Goal: Task Accomplishment & Management: Use online tool/utility

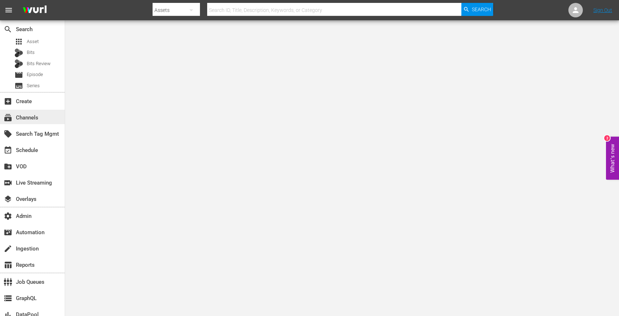
click at [32, 116] on div "subscriptions Channels" at bounding box center [20, 116] width 41 height 7
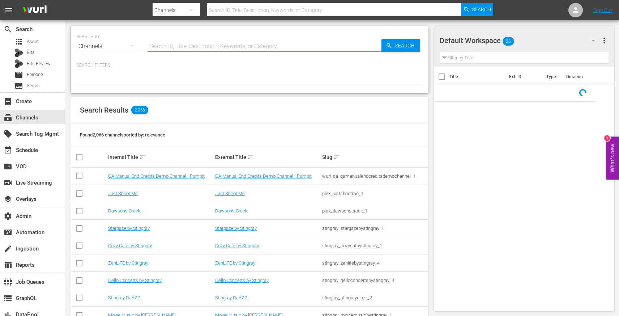
click at [161, 46] on input "text" at bounding box center [265, 46] width 234 height 17
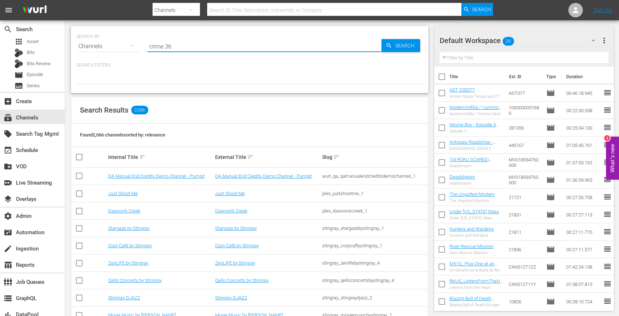
type input "crime 360"
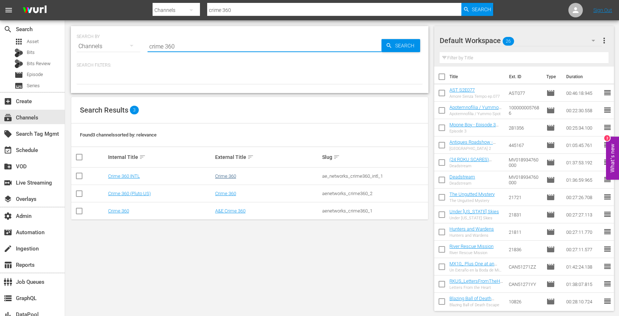
type input "crime 360"
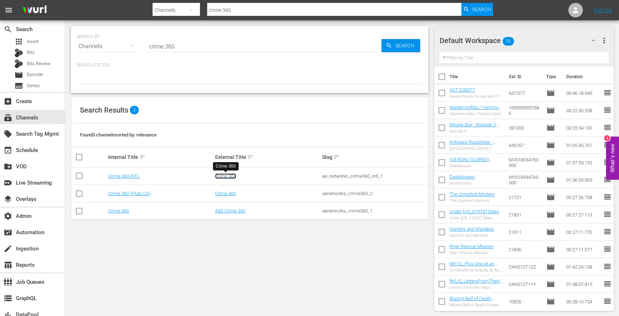
click at [226, 175] on link "Crime 360" at bounding box center [225, 175] width 21 height 5
click at [229, 190] on td "Crime 360" at bounding box center [267, 193] width 107 height 17
click at [230, 193] on link "Crime 360" at bounding box center [225, 193] width 21 height 5
click at [232, 209] on link "A&E Crime 360" at bounding box center [230, 210] width 30 height 5
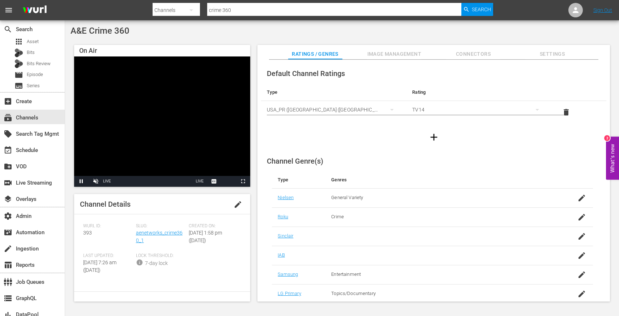
click at [292, 139] on div at bounding box center [433, 137] width 345 height 20
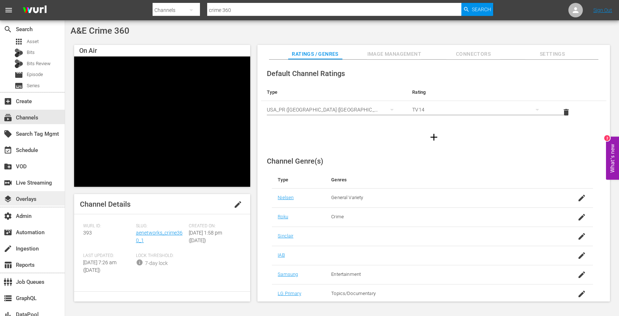
click at [32, 196] on div "layers Overlays" at bounding box center [20, 198] width 41 height 7
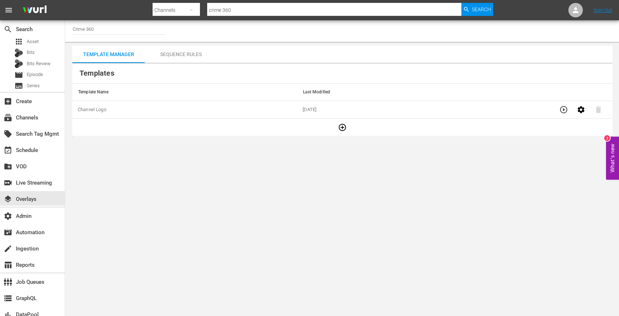
click at [184, 55] on div "Sequence Rules" at bounding box center [181, 54] width 72 height 17
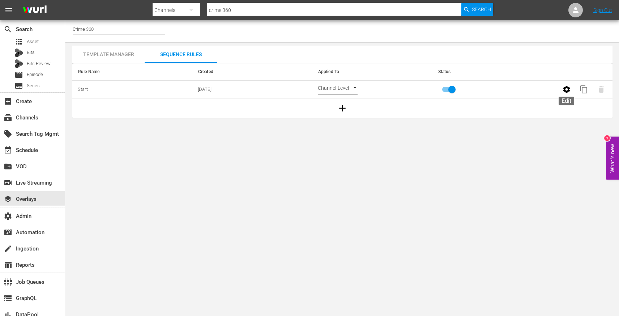
click at [561, 89] on button "button" at bounding box center [566, 89] width 17 height 17
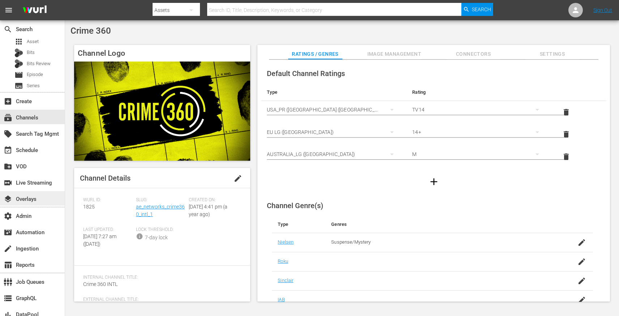
click at [32, 196] on div "layers Overlays" at bounding box center [20, 198] width 41 height 7
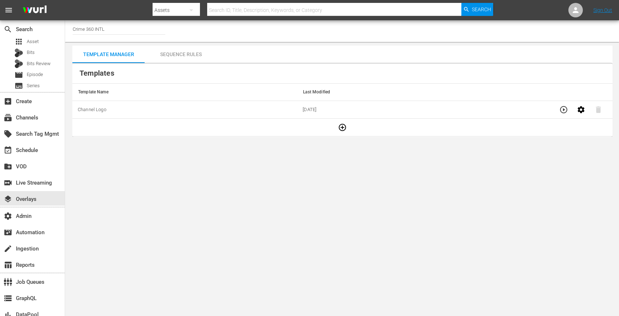
click at [184, 55] on div "Sequence Rules" at bounding box center [181, 54] width 72 height 17
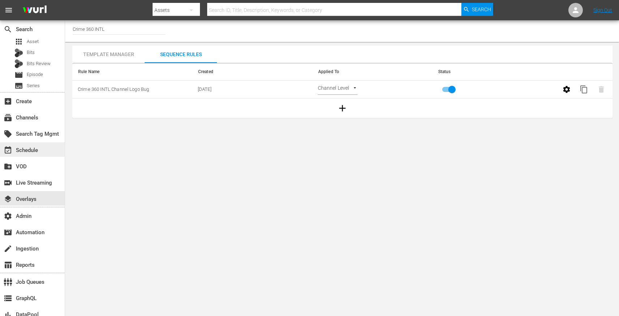
click at [34, 146] on div "event_available Schedule" at bounding box center [20, 149] width 41 height 7
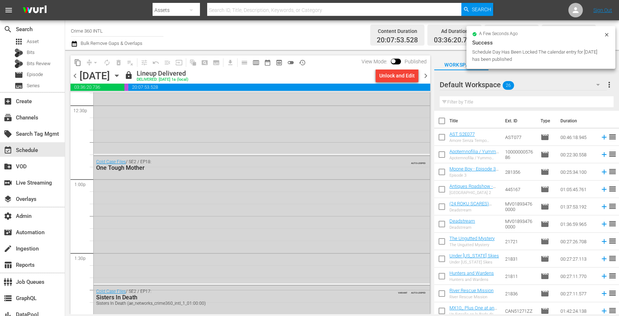
scroll to position [1827, 0]
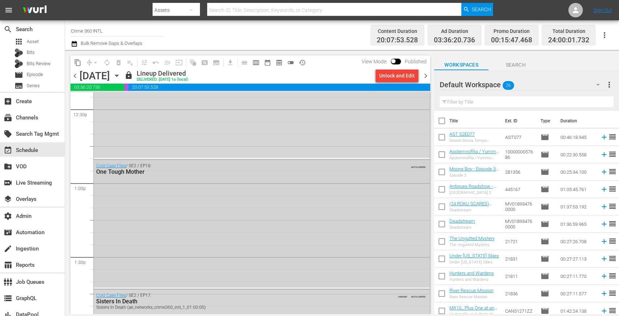
click at [264, 181] on div "Cold Case Files / SE2 / EP18: One Tough Mother AUTO-LOOPED" at bounding box center [262, 223] width 336 height 127
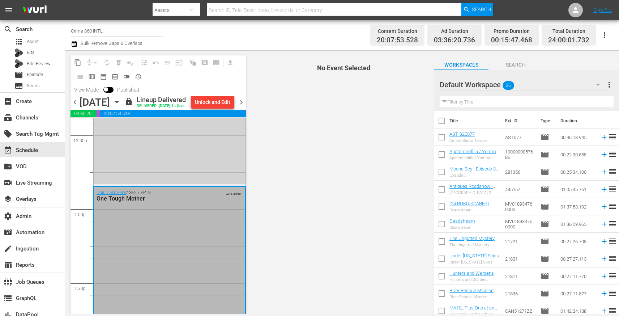
click at [165, 170] on div "Cold Case Files Classic / SE1 / EP26: The Baiting Game AUTO-LOOPED" at bounding box center [170, 123] width 152 height 122
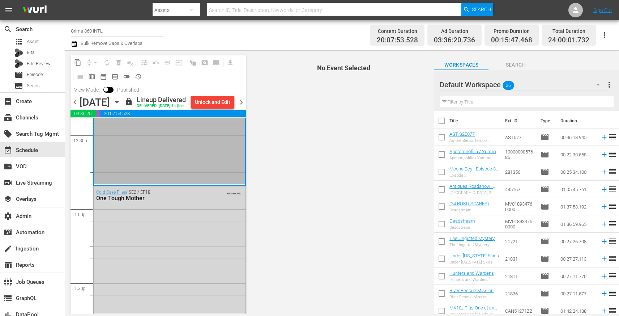
click at [179, 226] on div "Cold Case Files / SE2 / EP18: One Tough Mother AUTO-LOOPED" at bounding box center [170, 249] width 152 height 127
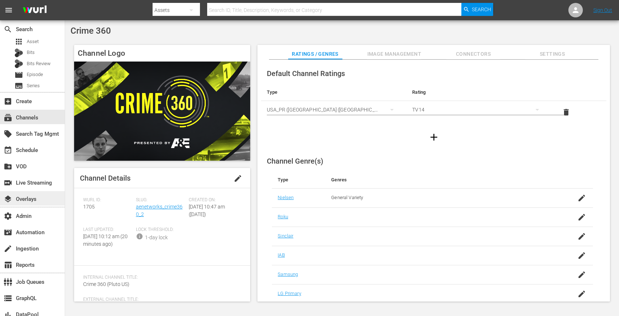
click at [32, 196] on div "layers Overlays" at bounding box center [20, 198] width 41 height 7
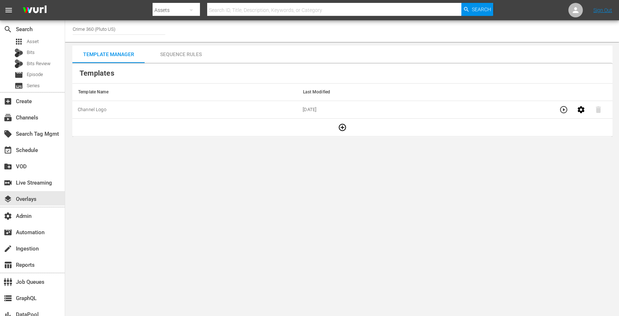
click at [184, 55] on div "Sequence Rules" at bounding box center [181, 54] width 72 height 17
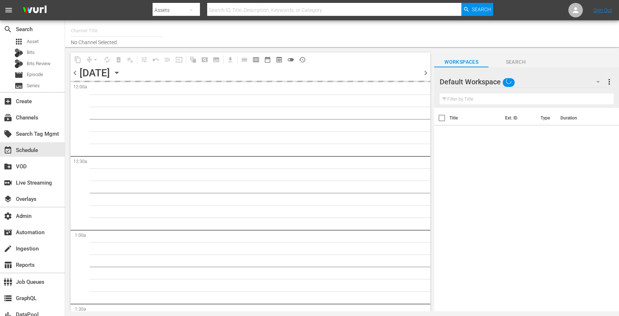
type input "Crime 360 INTL (1825)"
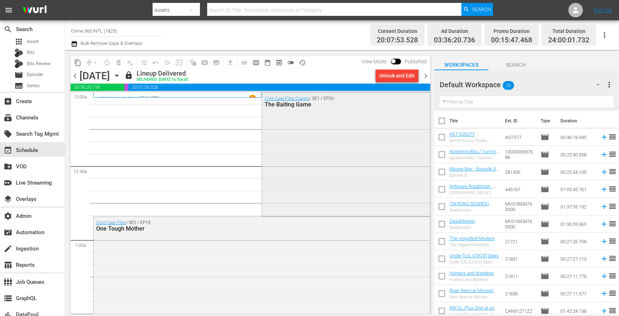
click at [289, 147] on div "Cold Case Files Classic / SE1 / EP26: The Baiting Game" at bounding box center [346, 154] width 168 height 122
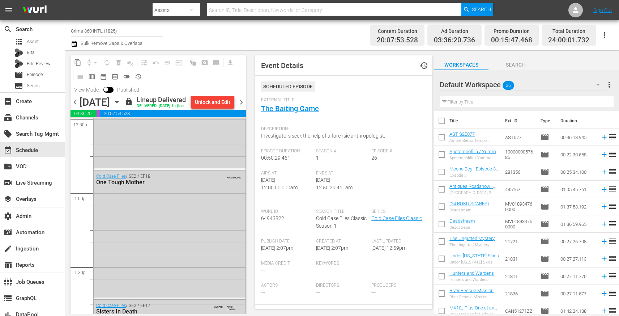
scroll to position [1846, 0]
click at [150, 203] on div "Cold Case Files / SE2 / EP18: One Tough Mother AUTO-LOOPED" at bounding box center [170, 231] width 152 height 127
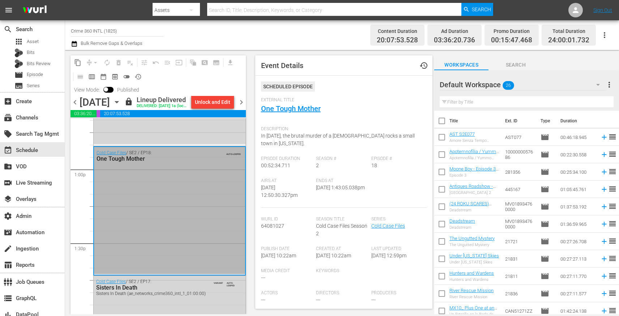
scroll to position [1876, 0]
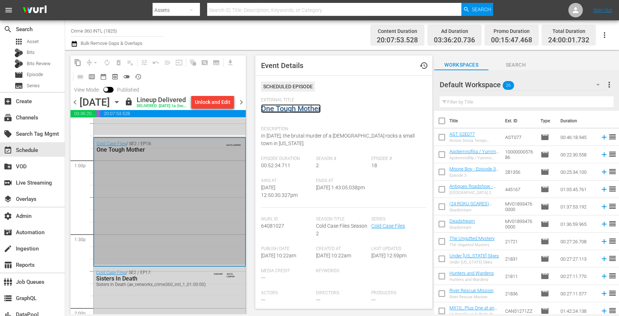
click at [293, 111] on link "One Tough Mother" at bounding box center [291, 108] width 60 height 9
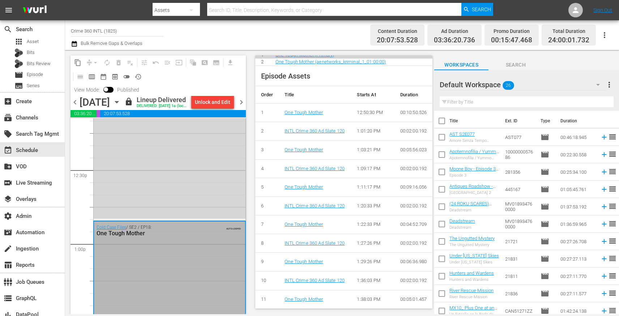
scroll to position [1792, 0]
click at [204, 192] on div "Cold Case Files Classic / SE1 / EP26: The Baiting Game AUTO-LOOPED" at bounding box center [170, 159] width 152 height 122
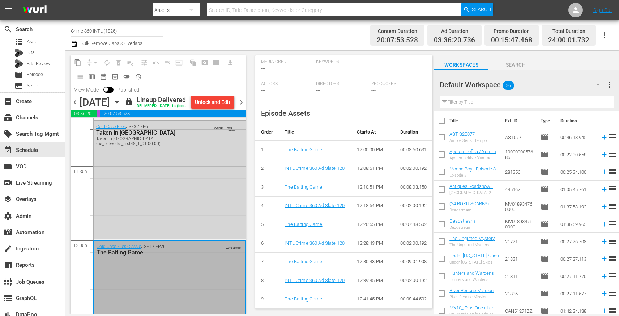
scroll to position [1648, 0]
click at [185, 176] on div "Cold Case Files / SE3 / EP6: Taken in Tacoma Taken in Tacoma (ae_networks_first…" at bounding box center [170, 180] width 152 height 117
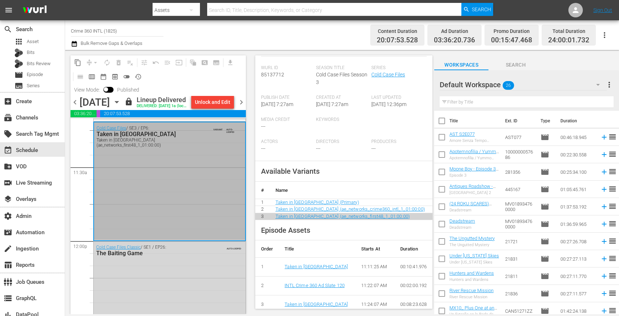
scroll to position [0, 0]
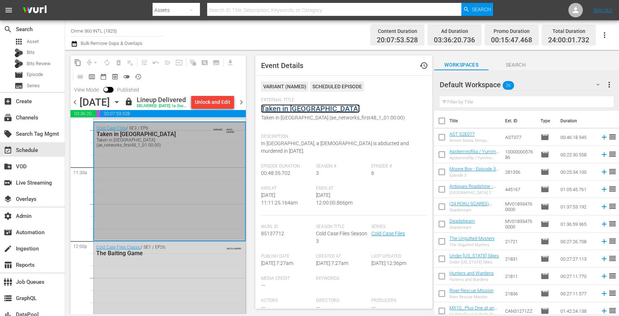
click at [293, 108] on link "Taken in Tacoma" at bounding box center [310, 108] width 99 height 9
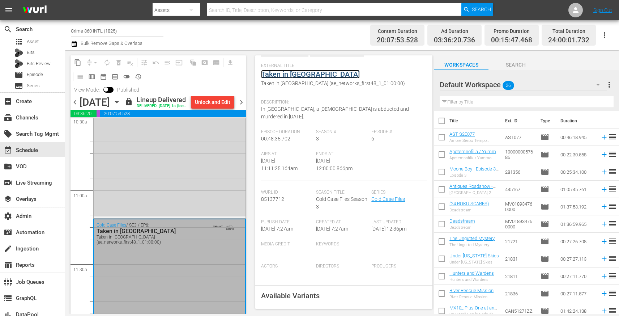
scroll to position [1530, 0]
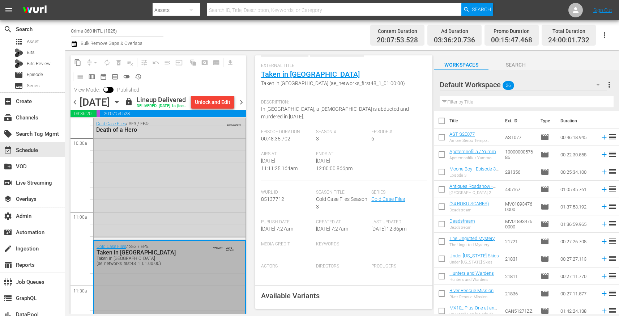
click at [167, 186] on div "Cold Case Files / SE3 / EP4: Death of a Hero AUTO-LOOPED" at bounding box center [170, 178] width 152 height 120
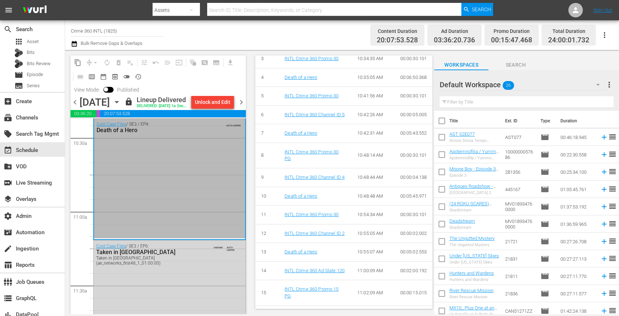
scroll to position [418, 0]
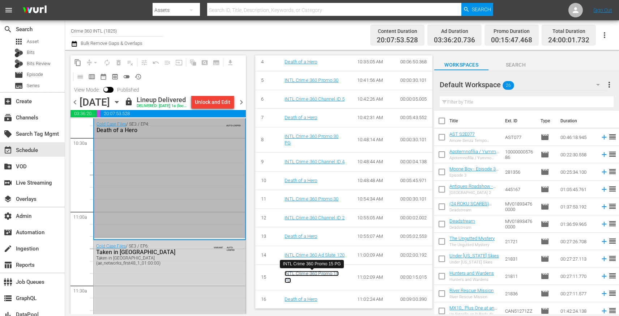
click at [295, 275] on link "INTL Crime 360 Promo 15 PG" at bounding box center [312, 277] width 54 height 12
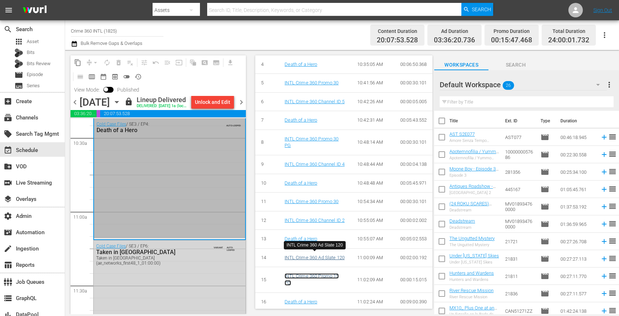
scroll to position [391, 0]
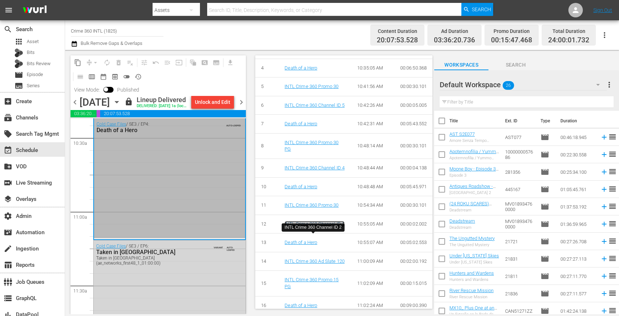
click at [320, 226] on link "INTL Crime 360 Channel ID 2" at bounding box center [315, 223] width 60 height 5
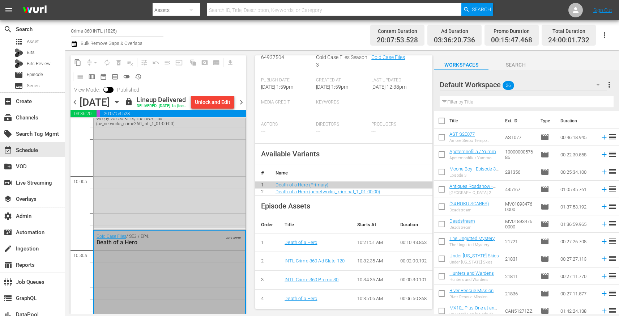
scroll to position [1414, 0]
click at [214, 209] on div "Cold Case Files Classic / SE3 / EP23: Weepy-Voiced Killer/The DNA Link Weepy-Vo…" at bounding box center [170, 167] width 152 height 127
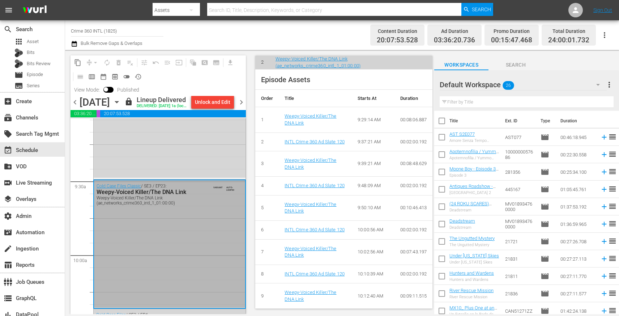
scroll to position [1335, 0]
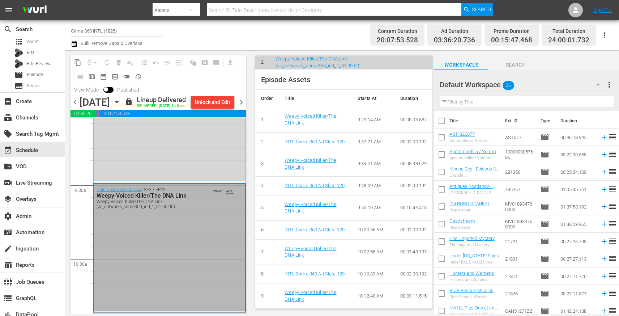
click at [197, 181] on div "Cold Case Files / SE2 / EP19: Written In Blood Written In Blood (ae_networks_cr…" at bounding box center [170, 117] width 152 height 128
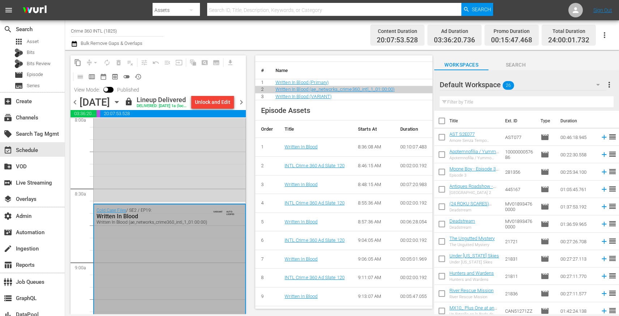
scroll to position [1183, 0]
click at [186, 174] on div "Cold Case Files / SE2 / EP17: Sisters In Death Sisters In Death (ae_networks_cr…" at bounding box center [170, 139] width 152 height 128
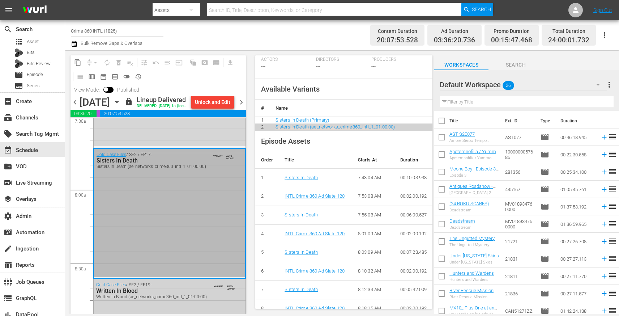
scroll to position [1110, 0]
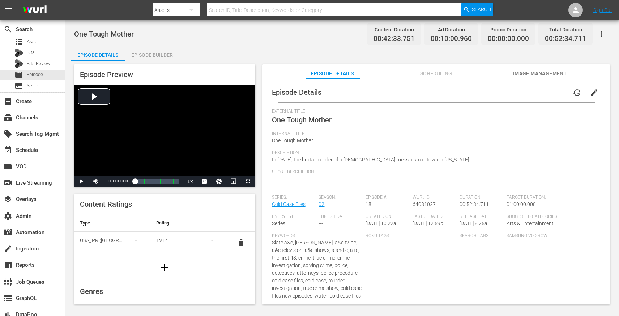
click at [154, 49] on div "Episode Builder" at bounding box center [152, 54] width 54 height 17
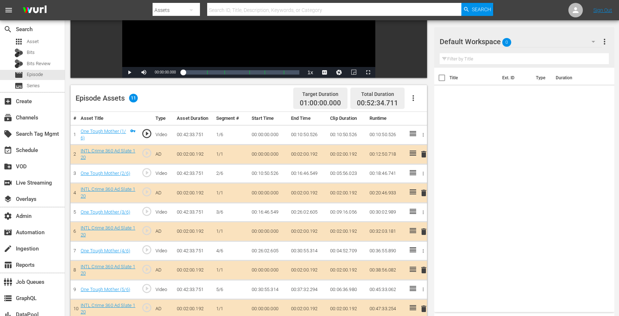
scroll to position [188, 0]
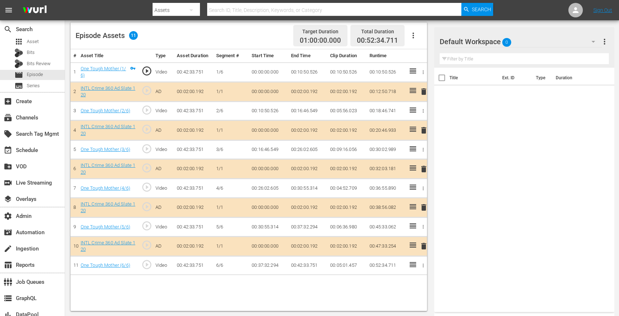
click at [147, 244] on span "play_circle_outline" at bounding box center [146, 244] width 11 height 11
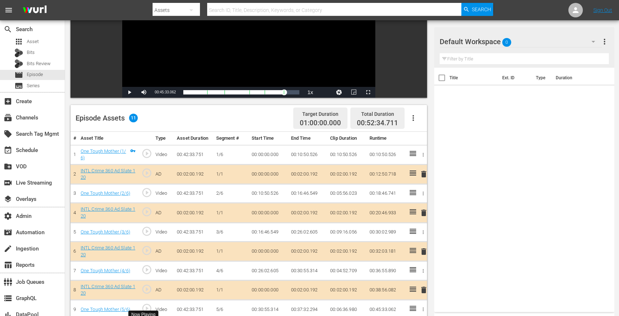
scroll to position [0, 0]
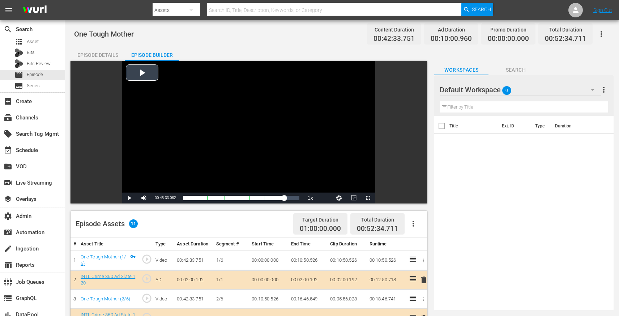
click at [171, 152] on div "Video Player" at bounding box center [248, 127] width 253 height 132
click at [158, 198] on div "39%" at bounding box center [160, 197] width 15 height 1
click at [155, 198] on div "Volume Level" at bounding box center [156, 197] width 6 height 1
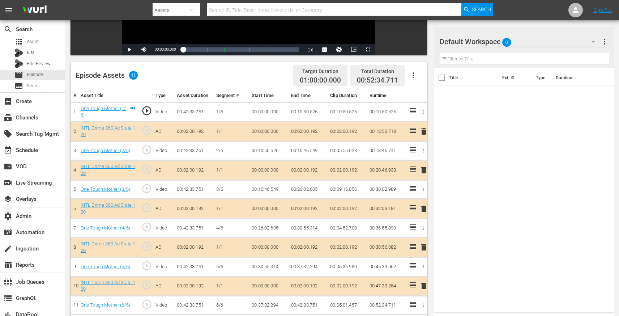
scroll to position [152, 0]
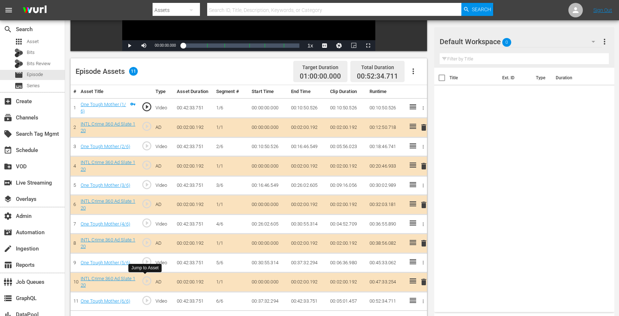
click at [147, 280] on span "play_circle_outline" at bounding box center [146, 280] width 11 height 11
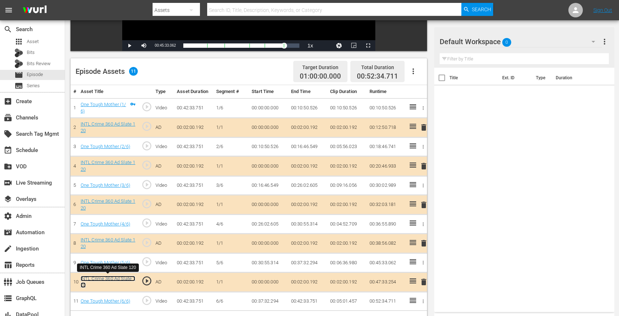
click at [111, 278] on link "INTL Crime 360 Ad Slate 120" at bounding box center [108, 282] width 55 height 12
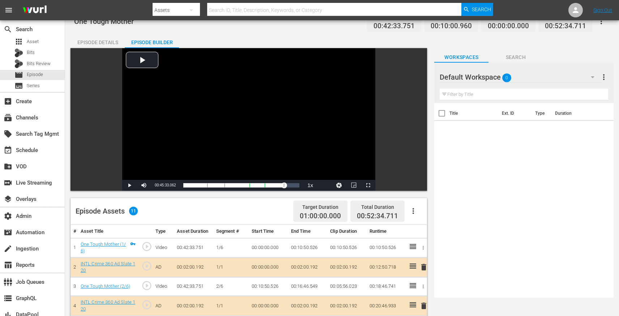
scroll to position [0, 0]
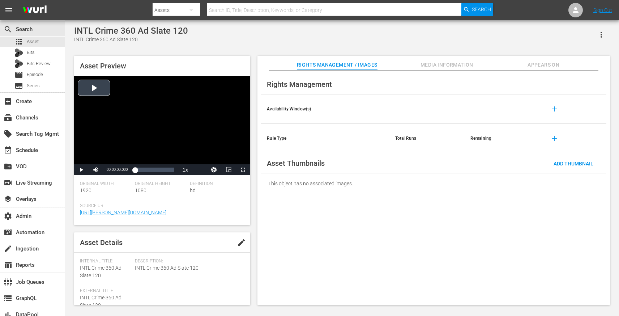
click at [181, 144] on div "Video Player" at bounding box center [162, 120] width 176 height 88
click at [108, 170] on div "29%" at bounding box center [112, 169] width 15 height 1
click at [169, 171] on div "Loaded : 34.81% 00:01:40.767 00:00:04.172" at bounding box center [154, 169] width 39 height 7
click at [243, 170] on span "Video Player" at bounding box center [243, 170] width 0 height 0
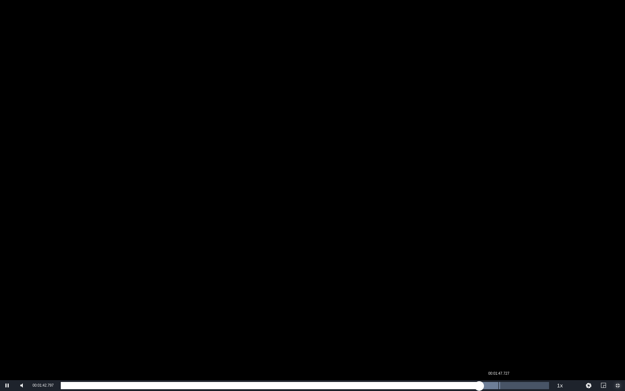
click at [498, 315] on div "00:01:47.727" at bounding box center [498, 385] width 0 height 7
click at [516, 315] on div "Loaded : 89.99% 00:01:52.001 00:01:47.946" at bounding box center [305, 385] width 488 height 7
click at [539, 315] on div "Loaded : 94.95% 00:01:57.788 00:01:52.336" at bounding box center [305, 385] width 488 height 7
click at [411, 315] on div "00:01:26.182" at bounding box center [411, 385] width 0 height 7
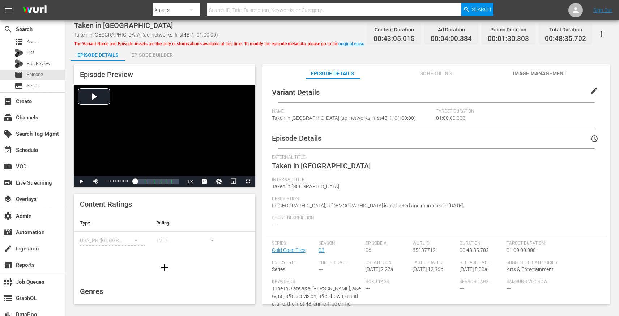
click at [157, 50] on div "Episode Builder" at bounding box center [152, 54] width 54 height 17
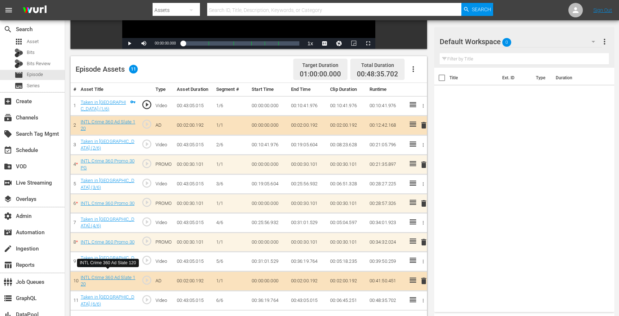
scroll to position [153, 0]
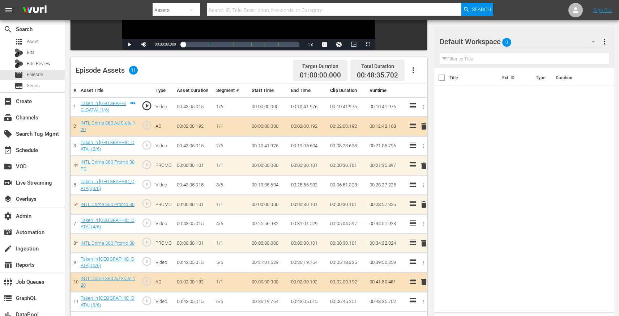
click at [144, 240] on span "play_circle_outline" at bounding box center [146, 242] width 11 height 11
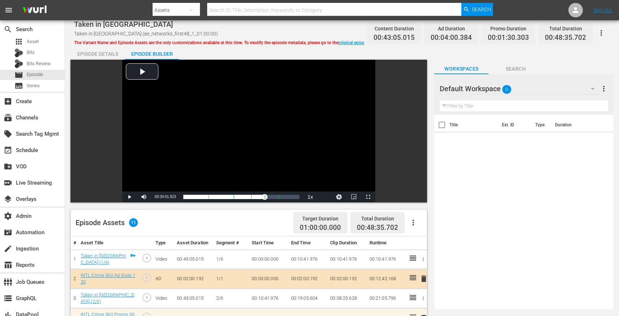
scroll to position [0, 0]
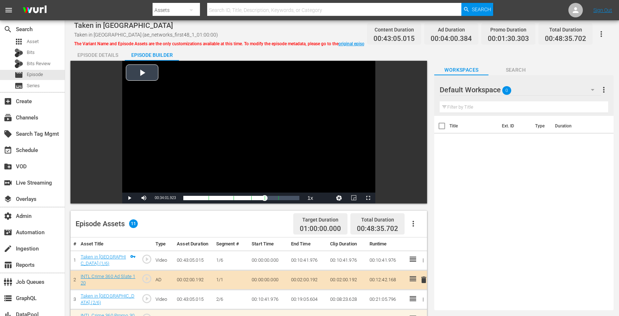
click at [154, 175] on div "Video Player" at bounding box center [248, 127] width 253 height 132
click at [156, 198] on div "22%" at bounding box center [160, 197] width 15 height 1
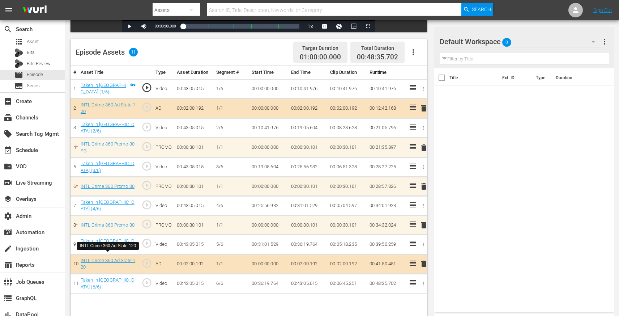
scroll to position [170, 0]
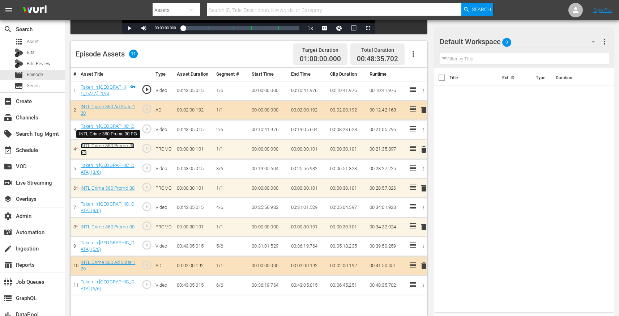
click at [120, 146] on link "INTL Crime 360 Promo 30 PG" at bounding box center [108, 149] width 54 height 12
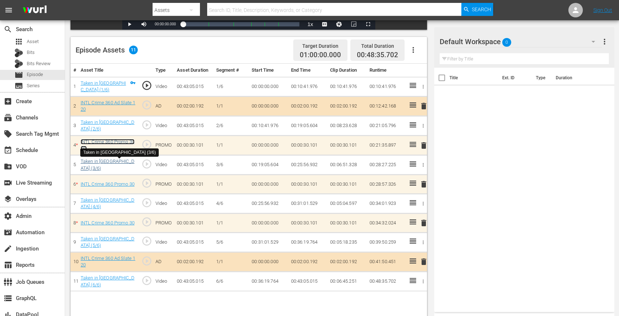
scroll to position [173, 0]
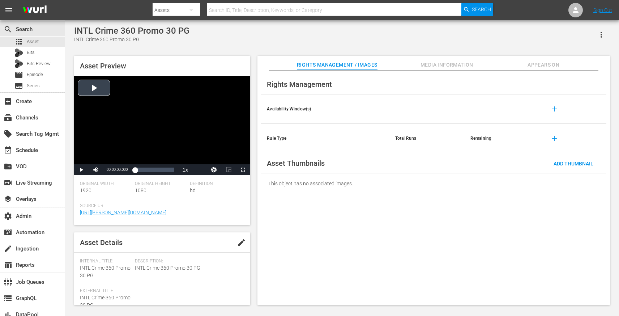
click at [213, 109] on div "Video Player" at bounding box center [162, 120] width 176 height 88
click at [170, 170] on div "00:00:26.787" at bounding box center [170, 169] width 0 height 7
click at [171, 171] on div "00:00:27.867" at bounding box center [153, 169] width 37 height 7
click at [167, 171] on div "Loaded : 100.00% 00:00:24.577 00:00:30.101" at bounding box center [154, 169] width 39 height 7
click at [156, 169] on div "00:00:16.017" at bounding box center [156, 169] width 0 height 7
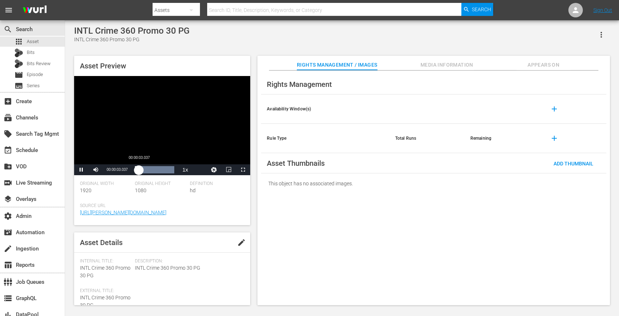
drag, startPoint x: 139, startPoint y: 170, endPoint x: 135, endPoint y: 171, distance: 4.1
click at [135, 171] on div "Loaded : 100.00% 00:00:03.037 00:00:03.052" at bounding box center [154, 169] width 39 height 7
click at [107, 172] on div "20%" at bounding box center [112, 171] width 15 height 4
click at [212, 141] on div "Video Player" at bounding box center [162, 120] width 176 height 88
click at [107, 170] on div "20%" at bounding box center [112, 169] width 15 height 1
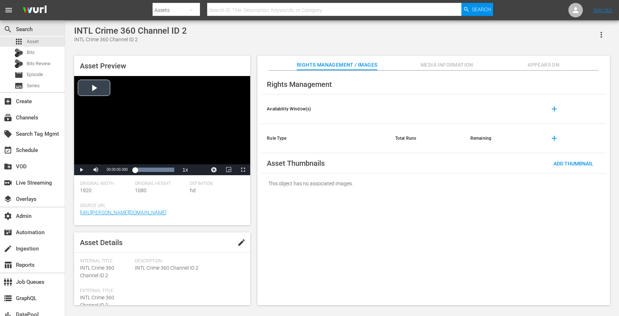
click at [159, 139] on div "Video Player" at bounding box center [162, 120] width 176 height 88
drag, startPoint x: 111, startPoint y: 171, endPoint x: 108, endPoint y: 171, distance: 3.7
click at [108, 170] on div "24%" at bounding box center [112, 169] width 15 height 1
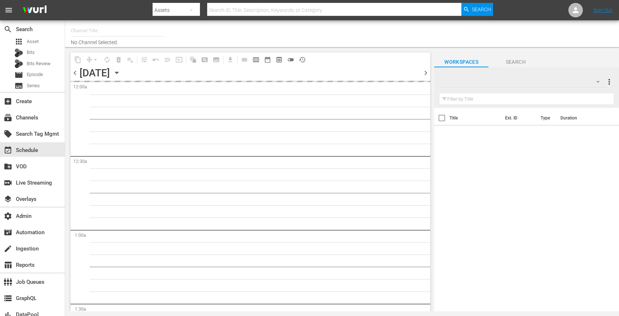
type input "Crime 360 (393)"
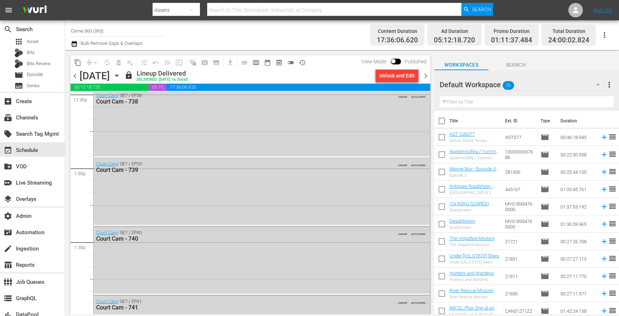
scroll to position [1839, 0]
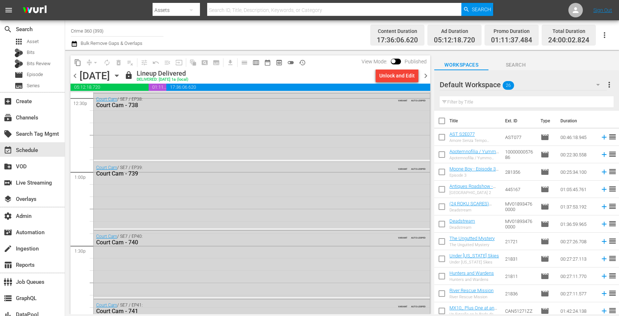
click at [233, 211] on div "Court Cam / SE7 / EP39: Court Cam - 739 VARIANT AUTO-LOOPED" at bounding box center [262, 195] width 336 height 67
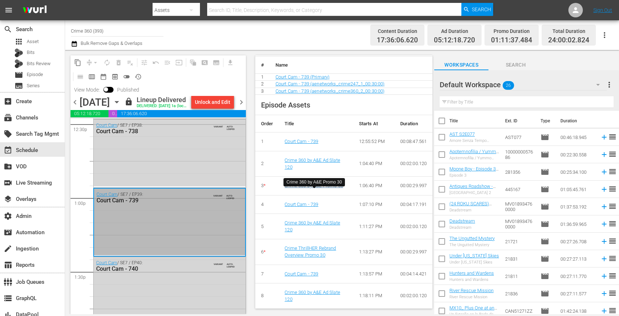
scroll to position [270, 0]
click at [305, 183] on link "Crime 360 by A&E Promo 30" at bounding box center [314, 184] width 58 height 5
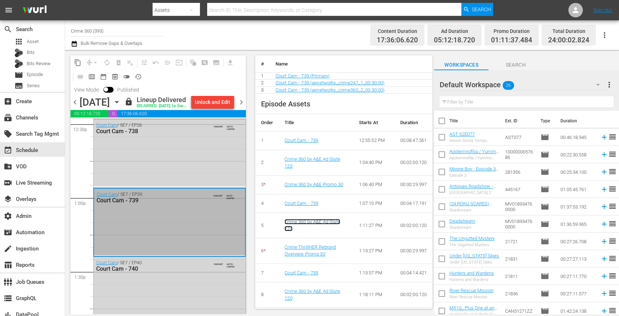
click at [306, 220] on link "Crime 360 by A&E Ad Slate 120" at bounding box center [312, 225] width 55 height 12
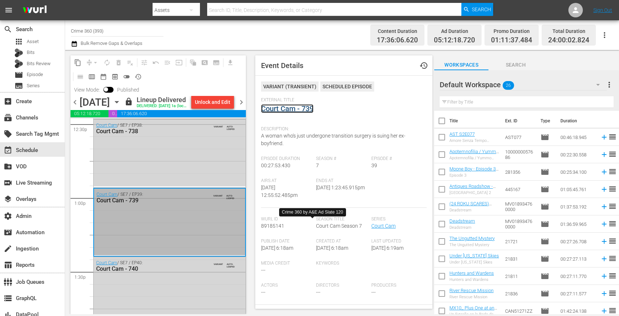
click at [291, 106] on link "Court Cam - 739" at bounding box center [287, 108] width 52 height 9
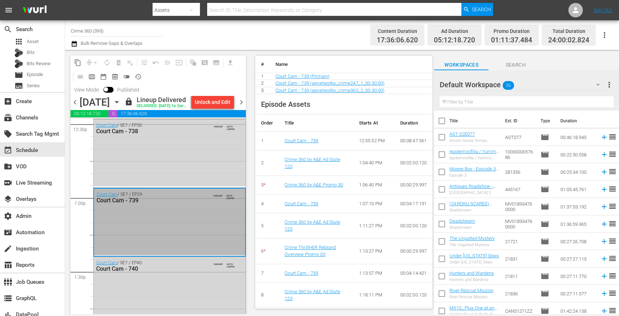
scroll to position [276, 0]
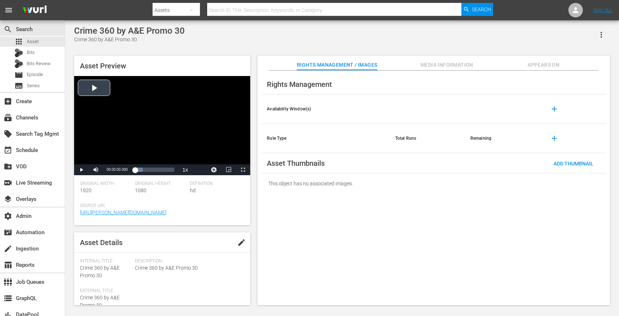
click at [238, 129] on div "Video Player" at bounding box center [162, 120] width 176 height 88
click at [106, 170] on div "17%" at bounding box center [112, 169] width 15 height 1
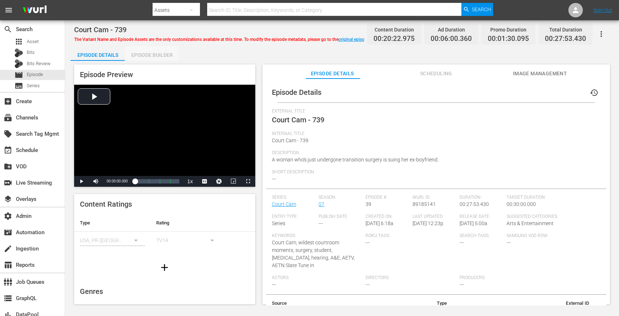
click at [157, 58] on div "Episode Builder" at bounding box center [152, 54] width 54 height 17
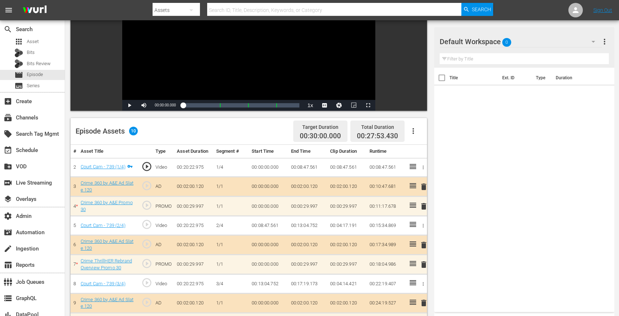
scroll to position [92, 0]
click at [148, 205] on span "play_circle_outline" at bounding box center [146, 205] width 11 height 11
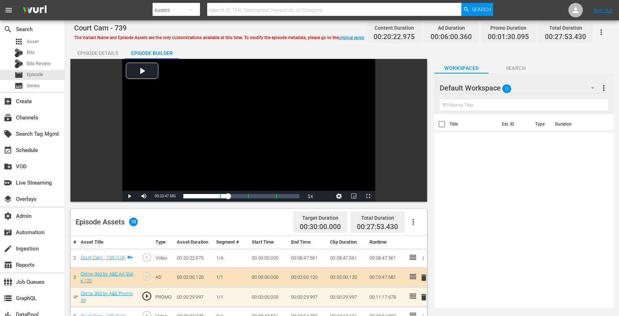
scroll to position [0, 0]
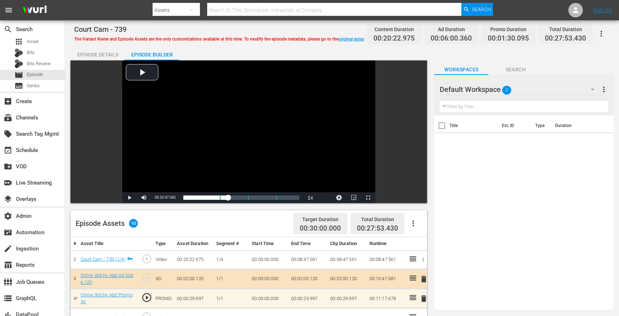
click at [170, 168] on div "Video Player" at bounding box center [248, 126] width 253 height 132
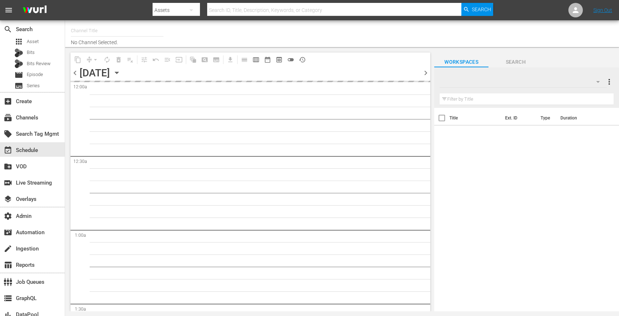
type input "Crime 360 (393)"
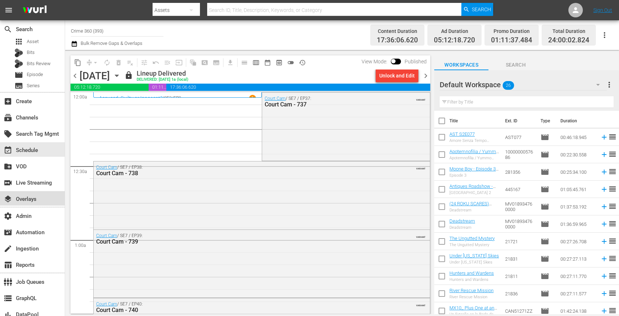
click at [36, 197] on div "layers Overlays" at bounding box center [20, 198] width 41 height 7
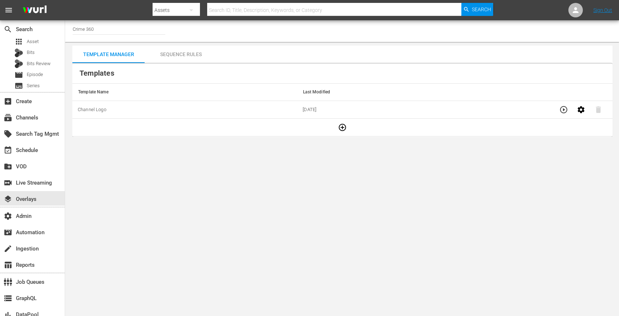
click at [184, 56] on div "Sequence Rules" at bounding box center [181, 54] width 72 height 17
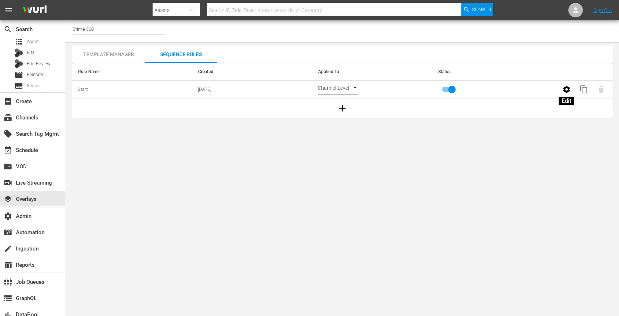
click at [565, 93] on icon "button" at bounding box center [566, 89] width 9 height 9
